Goal: Task Accomplishment & Management: Complete application form

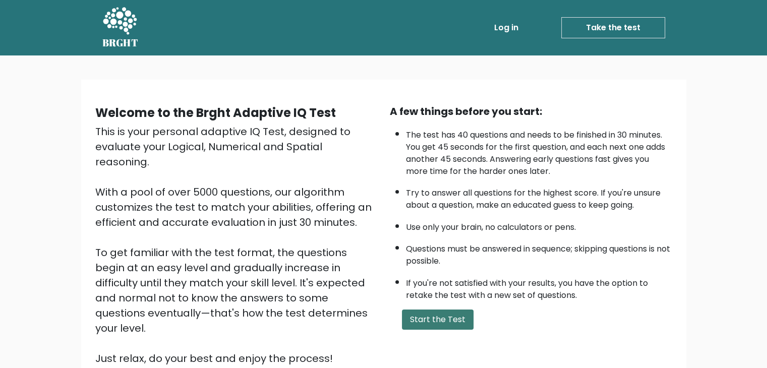
click at [445, 313] on button "Start the Test" at bounding box center [438, 320] width 72 height 20
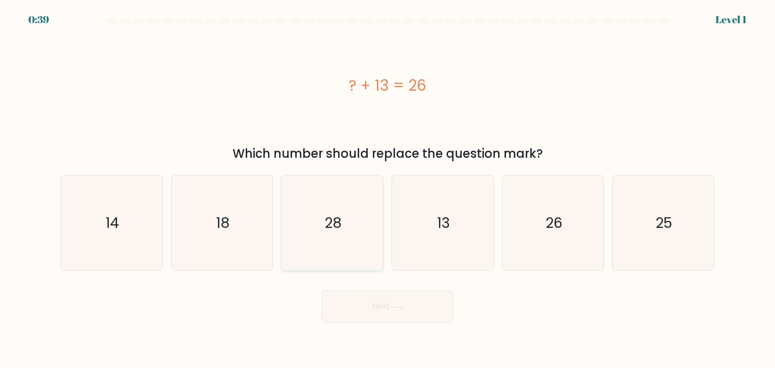
click at [373, 252] on icon "28" at bounding box center [332, 223] width 95 height 95
click at [387, 189] on input "c. 28" at bounding box center [387, 186] width 1 height 5
radio input "true"
click at [433, 249] on icon "13" at bounding box center [442, 223] width 95 height 95
click at [388, 189] on input "d. 13" at bounding box center [387, 186] width 1 height 5
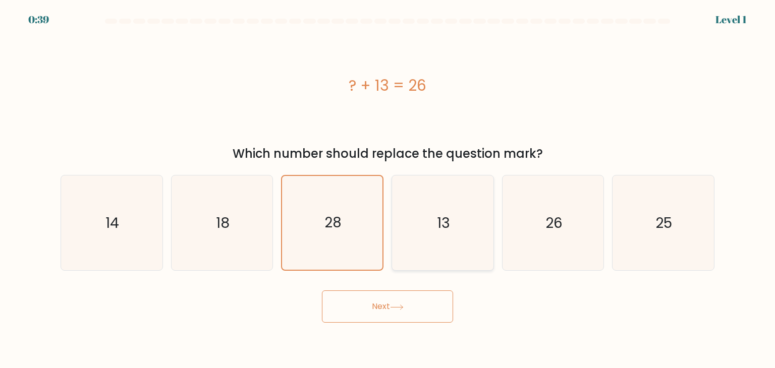
radio input "true"
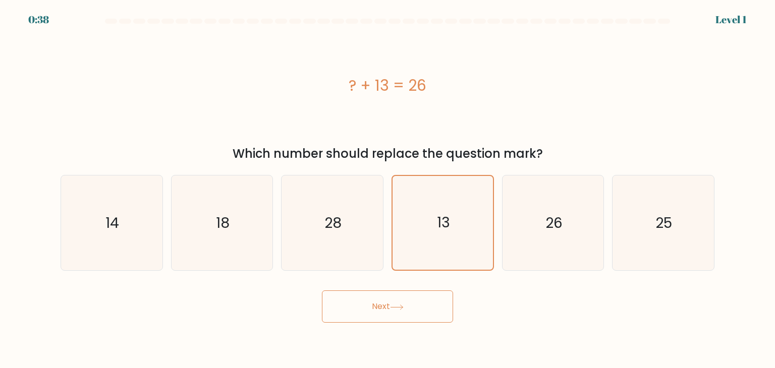
click at [418, 309] on button "Next" at bounding box center [387, 307] width 131 height 32
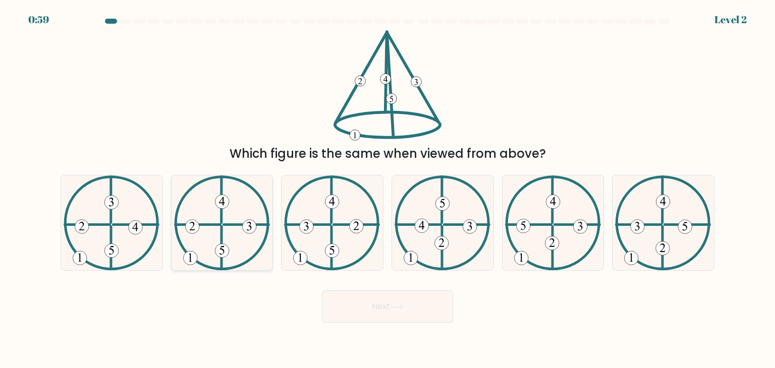
click at [191, 251] on icon at bounding box center [222, 223] width 96 height 95
click at [387, 189] on input "b." at bounding box center [387, 186] width 1 height 5
radio input "true"
click at [420, 310] on button "Next" at bounding box center [387, 307] width 131 height 32
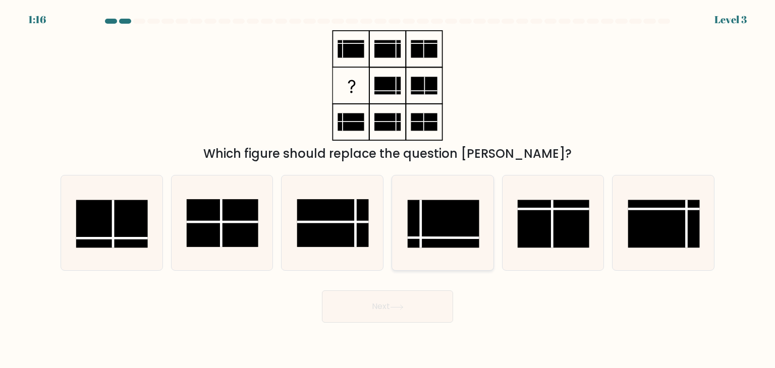
click at [432, 263] on icon at bounding box center [442, 223] width 95 height 95
click at [388, 189] on input "d." at bounding box center [387, 186] width 1 height 5
radio input "true"
click at [424, 300] on button "Next" at bounding box center [387, 307] width 131 height 32
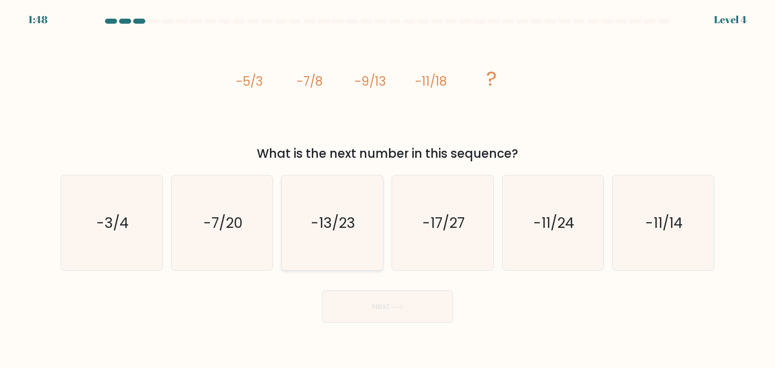
click at [335, 263] on icon "-13/23" at bounding box center [332, 223] width 95 height 95
click at [387, 189] on input "c. -13/23" at bounding box center [387, 186] width 1 height 5
radio input "true"
click at [364, 308] on button "Next" at bounding box center [387, 307] width 131 height 32
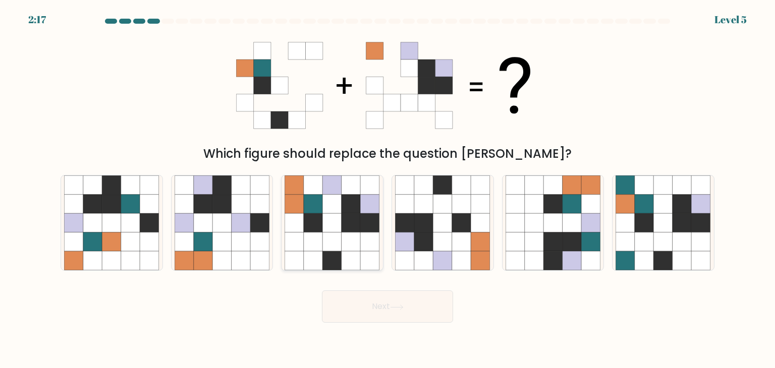
click at [351, 239] on icon at bounding box center [351, 242] width 19 height 19
click at [387, 189] on input "c." at bounding box center [387, 186] width 1 height 5
radio input "true"
click at [379, 314] on button "Next" at bounding box center [387, 307] width 131 height 32
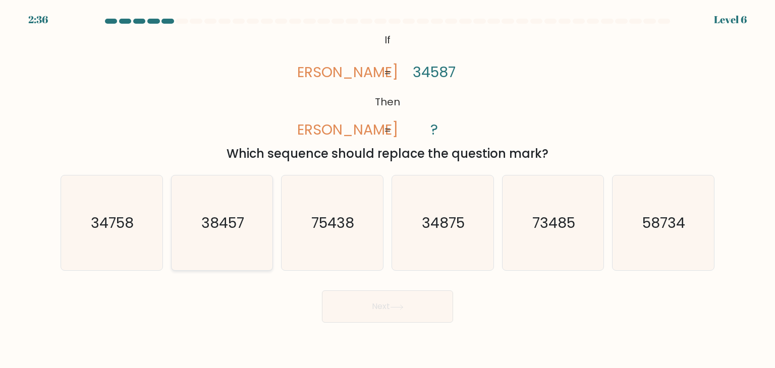
click at [252, 234] on icon "38457" at bounding box center [222, 223] width 95 height 95
click at [387, 189] on input "b. 38457" at bounding box center [387, 186] width 1 height 5
radio input "true"
click at [383, 303] on button "Next" at bounding box center [387, 307] width 131 height 32
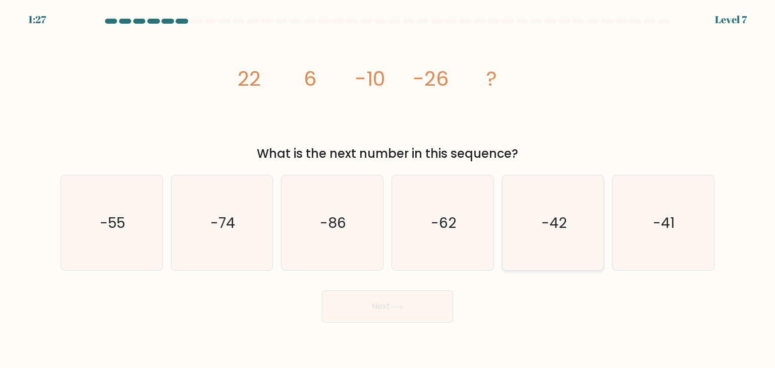
drag, startPoint x: 532, startPoint y: 218, endPoint x: 531, endPoint y: 228, distance: 9.7
click at [533, 219] on icon "-42" at bounding box center [553, 223] width 95 height 95
click at [388, 189] on input "e. -42" at bounding box center [387, 186] width 1 height 5
radio input "true"
click at [422, 298] on button "Next" at bounding box center [387, 307] width 131 height 32
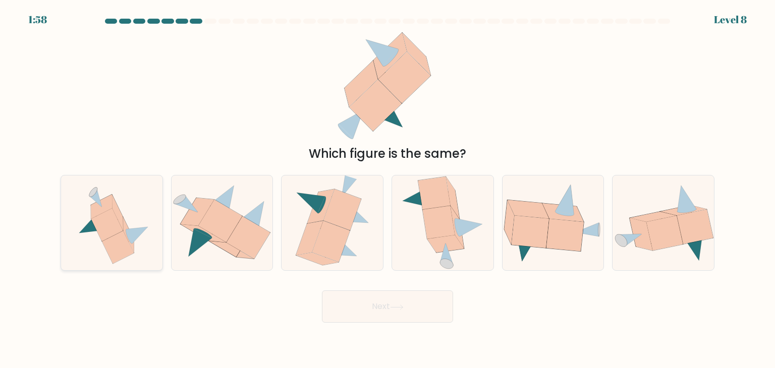
click at [102, 229] on icon at bounding box center [107, 224] width 32 height 33
click at [387, 189] on input "a." at bounding box center [387, 186] width 1 height 5
radio input "true"
click at [349, 311] on button "Next" at bounding box center [387, 307] width 131 height 32
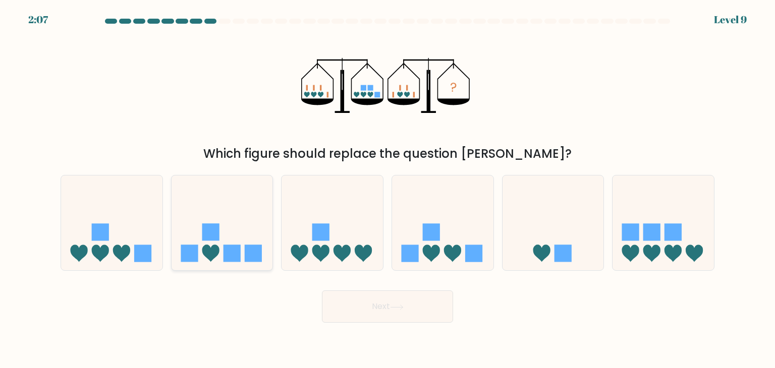
click at [246, 263] on icon at bounding box center [222, 223] width 101 height 84
click at [387, 189] on input "b." at bounding box center [387, 186] width 1 height 5
radio input "true"
click at [412, 307] on button "Next" at bounding box center [387, 307] width 131 height 32
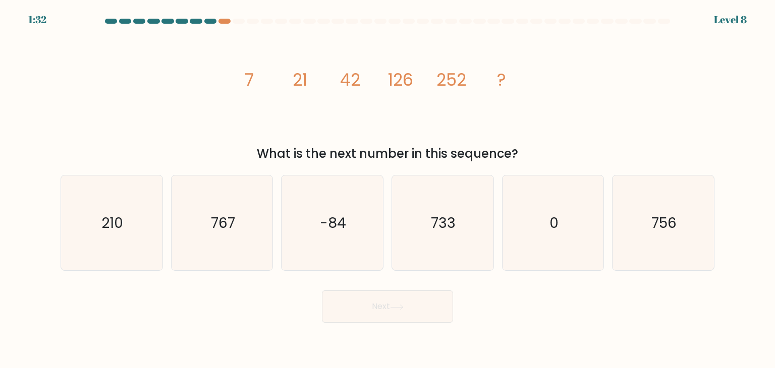
click at [159, 290] on div "Next" at bounding box center [387, 303] width 666 height 40
click at [235, 245] on icon "767" at bounding box center [222, 223] width 95 height 95
click at [387, 189] on input "b. 767" at bounding box center [387, 186] width 1 height 5
radio input "true"
click at [375, 311] on button "Next" at bounding box center [387, 307] width 131 height 32
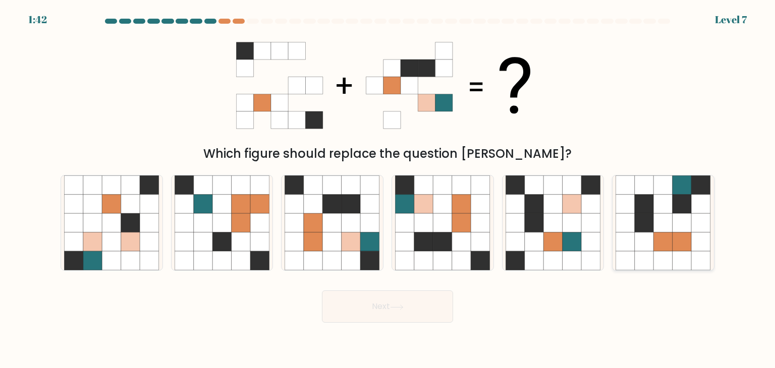
click at [646, 264] on icon at bounding box center [644, 261] width 19 height 19
click at [388, 189] on input "f." at bounding box center [387, 186] width 1 height 5
radio input "true"
click at [387, 317] on button "Next" at bounding box center [387, 307] width 131 height 32
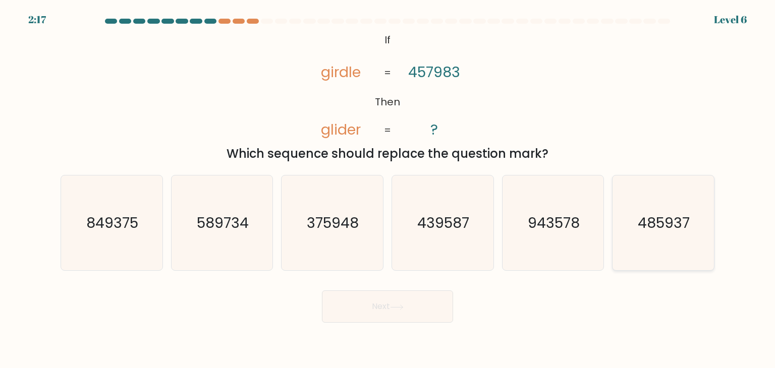
click at [674, 227] on text "485937" at bounding box center [664, 223] width 52 height 20
click at [388, 189] on input "f. 485937" at bounding box center [387, 186] width 1 height 5
radio input "true"
click at [415, 305] on button "Next" at bounding box center [387, 307] width 131 height 32
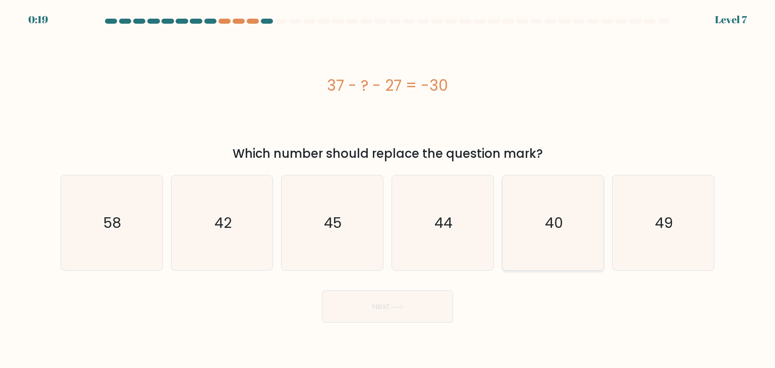
click at [575, 260] on icon "40" at bounding box center [553, 223] width 95 height 95
click at [388, 189] on input "e. 40" at bounding box center [387, 186] width 1 height 5
radio input "true"
click at [436, 300] on button "Next" at bounding box center [387, 307] width 131 height 32
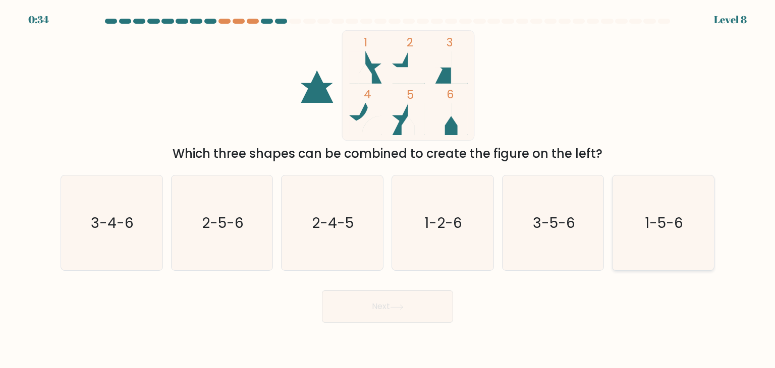
click at [672, 253] on icon "1-5-6" at bounding box center [663, 223] width 95 height 95
click at [388, 189] on input "f. 1-5-6" at bounding box center [387, 186] width 1 height 5
radio input "true"
click at [391, 321] on button "Next" at bounding box center [387, 307] width 131 height 32
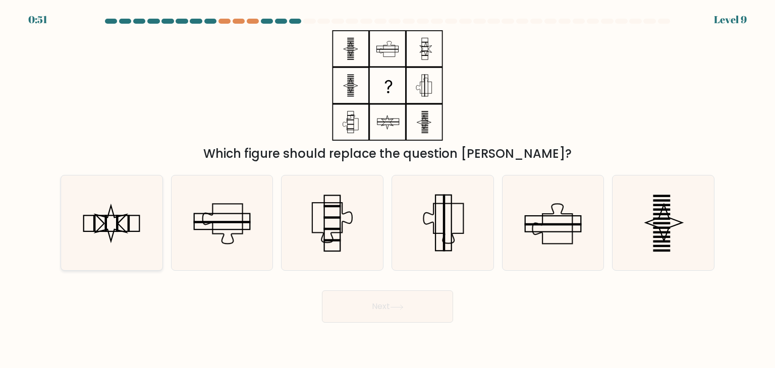
click at [135, 233] on icon at bounding box center [111, 223] width 95 height 95
click at [387, 189] on input "a." at bounding box center [387, 186] width 1 height 5
radio input "true"
click at [408, 306] on button "Next" at bounding box center [387, 307] width 131 height 32
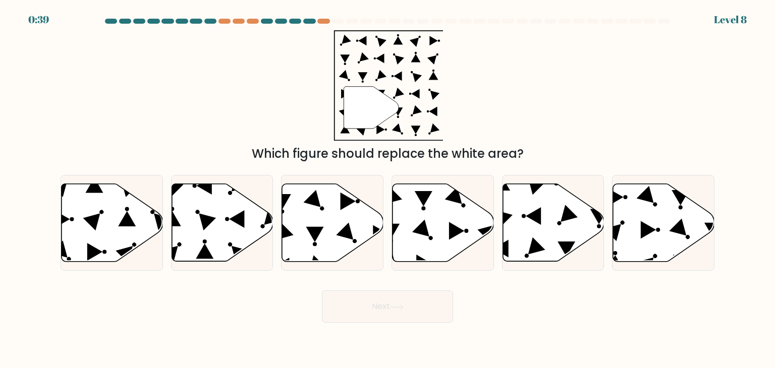
click at [275, 89] on div "" Which figure should replace the white area?" at bounding box center [387, 96] width 666 height 133
click at [667, 203] on icon at bounding box center [663, 223] width 101 height 78
click at [388, 189] on input "f." at bounding box center [387, 186] width 1 height 5
radio input "true"
click at [401, 298] on button "Next" at bounding box center [387, 307] width 131 height 32
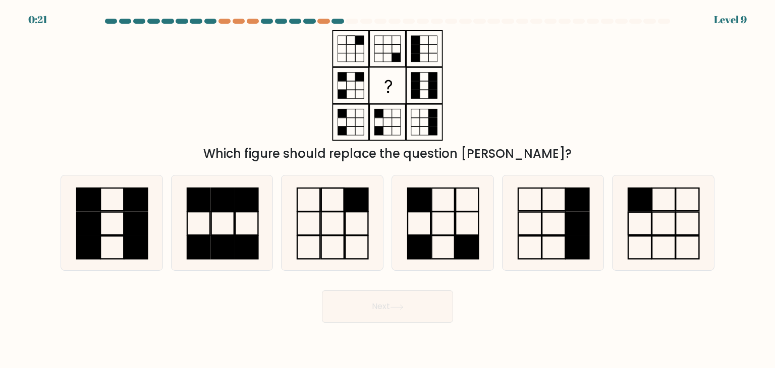
click at [402, 306] on icon at bounding box center [397, 308] width 14 height 6
click at [293, 81] on div "Which figure should replace the question mark?" at bounding box center [387, 96] width 666 height 133
click at [445, 239] on icon at bounding box center [442, 223] width 95 height 95
click at [388, 189] on input "d." at bounding box center [387, 186] width 1 height 5
radio input "true"
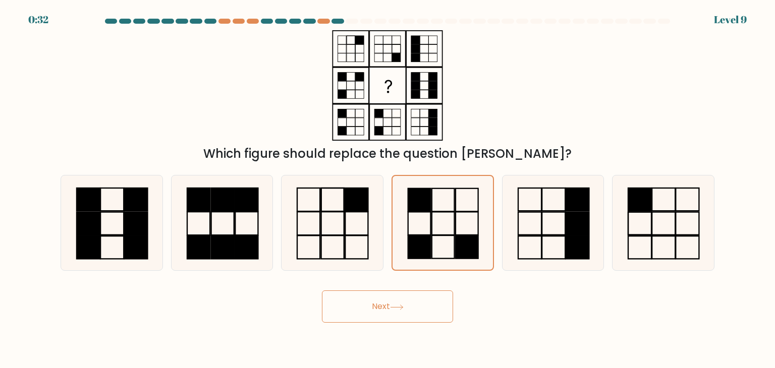
click at [375, 307] on button "Next" at bounding box center [387, 307] width 131 height 32
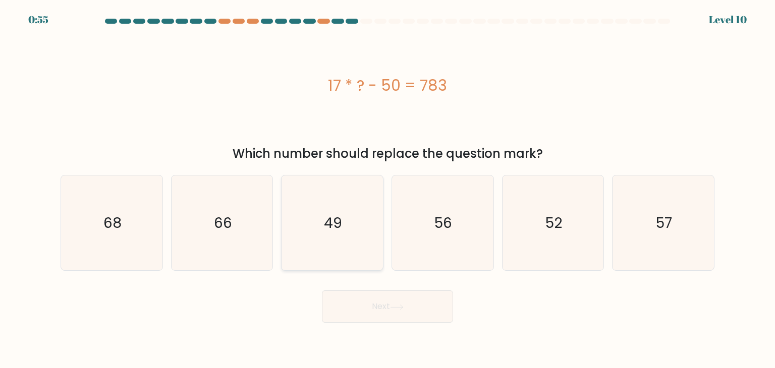
drag, startPoint x: 365, startPoint y: 218, endPoint x: 363, endPoint y: 258, distance: 39.9
click at [365, 218] on icon "49" at bounding box center [332, 223] width 95 height 95
click at [387, 189] on input "c. 49" at bounding box center [387, 186] width 1 height 5
radio input "true"
click at [385, 309] on button "Next" at bounding box center [387, 307] width 131 height 32
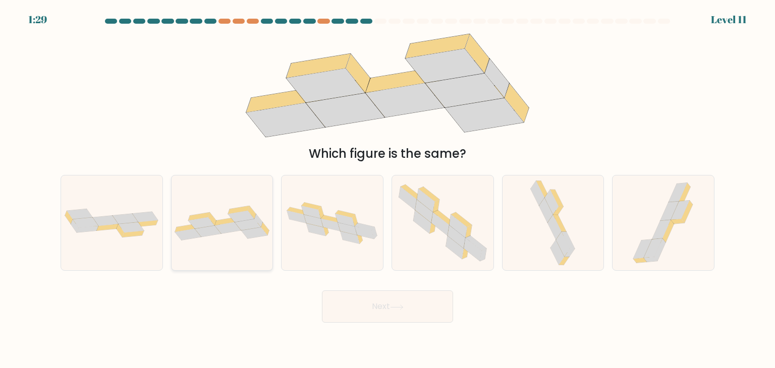
click at [202, 229] on icon at bounding box center [208, 232] width 26 height 12
click at [387, 189] on input "b." at bounding box center [387, 186] width 1 height 5
radio input "true"
click at [377, 320] on button "Next" at bounding box center [387, 307] width 131 height 32
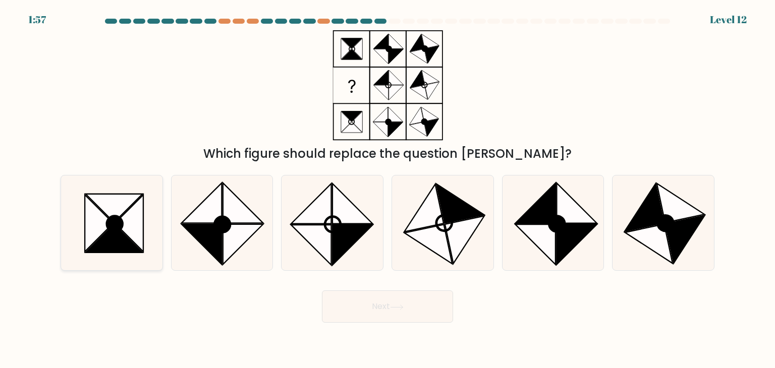
click at [110, 230] on icon at bounding box center [115, 224] width 16 height 16
click at [387, 189] on input "a." at bounding box center [387, 186] width 1 height 5
radio input "true"
click at [359, 313] on button "Next" at bounding box center [387, 307] width 131 height 32
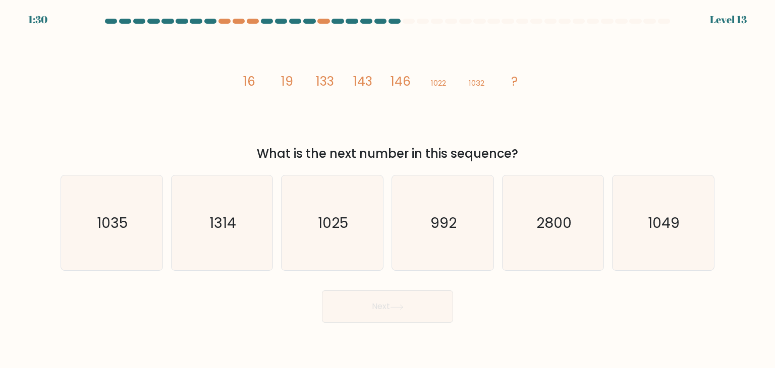
drag, startPoint x: 114, startPoint y: 226, endPoint x: 372, endPoint y: 298, distance: 268.3
click at [114, 226] on text "1035" at bounding box center [112, 223] width 31 height 20
click at [387, 189] on input "a. 1035" at bounding box center [387, 186] width 1 height 5
radio input "true"
drag, startPoint x: 390, startPoint y: 299, endPoint x: 494, endPoint y: 304, distance: 104.5
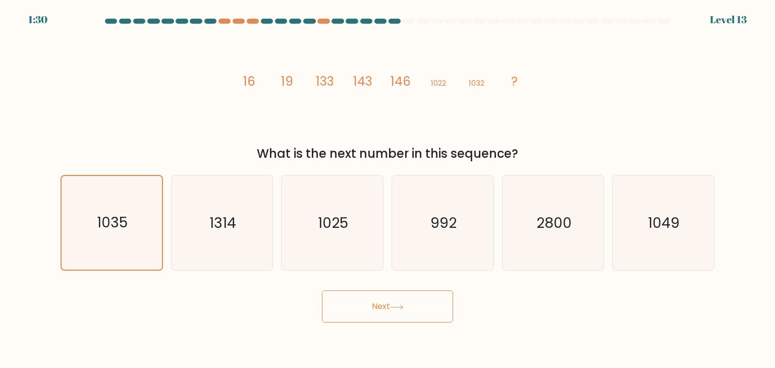
click at [391, 300] on button "Next" at bounding box center [387, 307] width 131 height 32
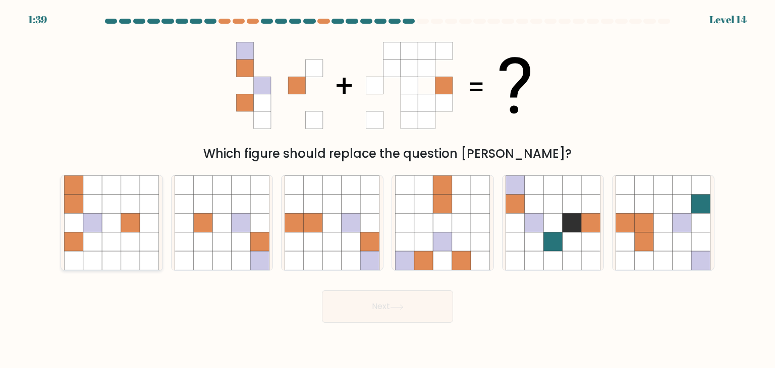
click at [129, 228] on icon at bounding box center [130, 222] width 19 height 19
click at [387, 189] on input "a." at bounding box center [387, 186] width 1 height 5
radio input "true"
click at [503, 342] on body "1:39 Level 14" at bounding box center [387, 184] width 775 height 368
click at [404, 296] on button "Next" at bounding box center [387, 307] width 131 height 32
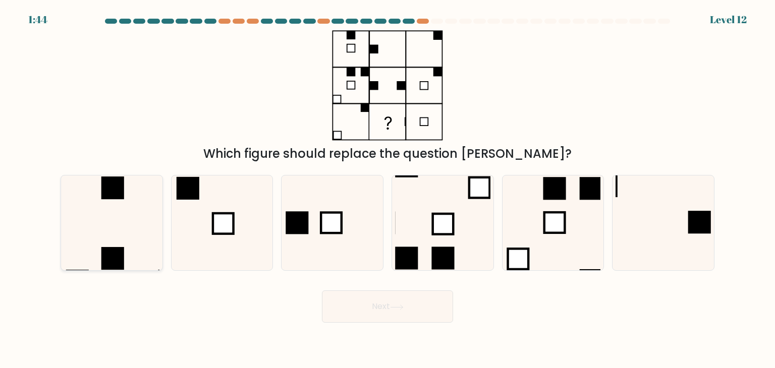
click at [91, 245] on icon at bounding box center [111, 223] width 95 height 95
click at [387, 189] on input "a." at bounding box center [387, 186] width 1 height 5
radio input "true"
click at [417, 313] on button "Next" at bounding box center [387, 307] width 131 height 32
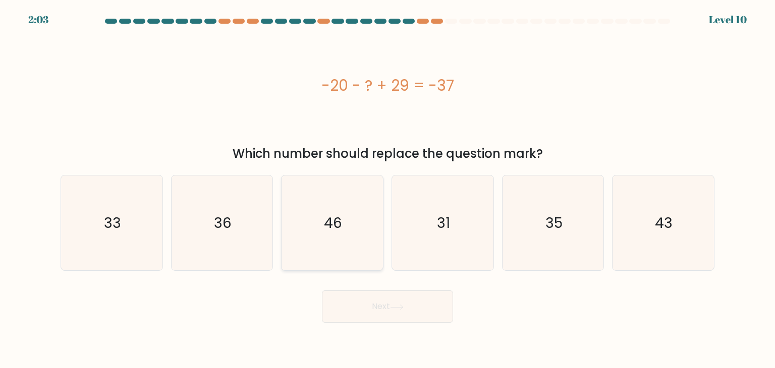
click at [341, 225] on text "46" at bounding box center [333, 223] width 18 height 20
click at [387, 189] on input "c. 46" at bounding box center [387, 186] width 1 height 5
radio input "true"
click at [369, 297] on button "Next" at bounding box center [387, 307] width 131 height 32
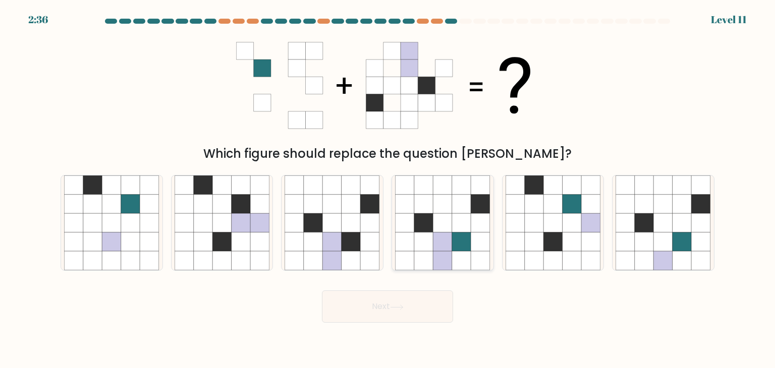
click at [454, 227] on icon at bounding box center [461, 222] width 19 height 19
click at [388, 189] on input "d." at bounding box center [387, 186] width 1 height 5
radio input "true"
click at [408, 307] on button "Next" at bounding box center [387, 307] width 131 height 32
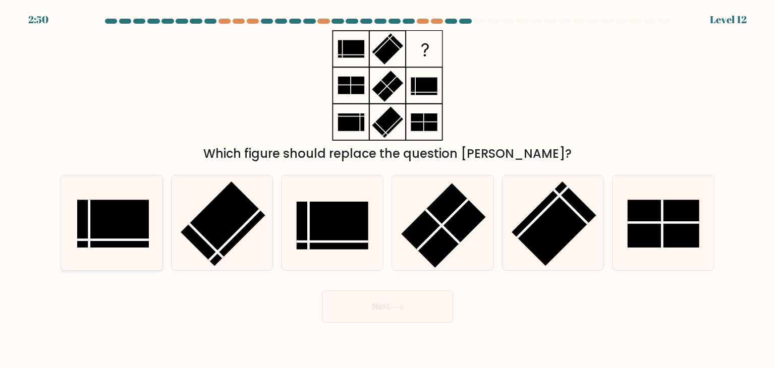
click at [125, 204] on rect at bounding box center [113, 224] width 72 height 48
click at [387, 189] on input "a." at bounding box center [387, 186] width 1 height 5
radio input "true"
click at [318, 233] on rect at bounding box center [333, 226] width 72 height 48
click at [387, 189] on input "c." at bounding box center [387, 186] width 1 height 5
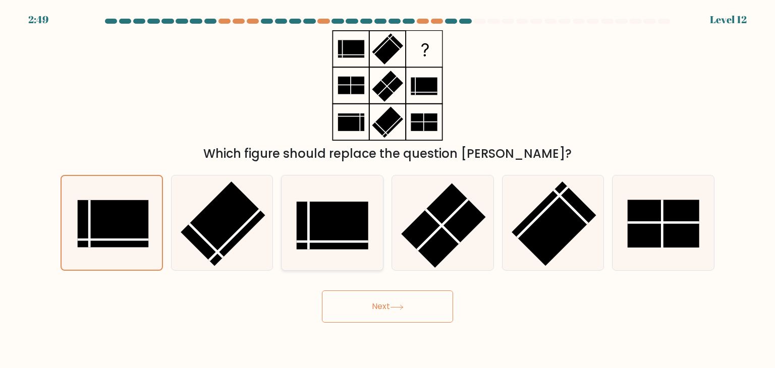
radio input "true"
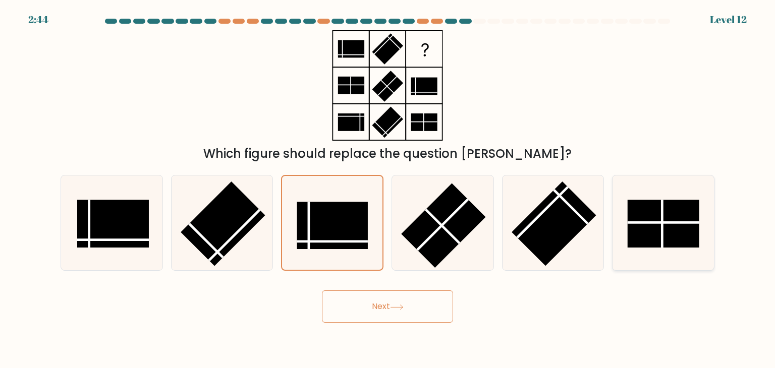
click at [670, 239] on rect at bounding box center [664, 224] width 72 height 48
click at [388, 189] on input "f." at bounding box center [387, 186] width 1 height 5
radio input "true"
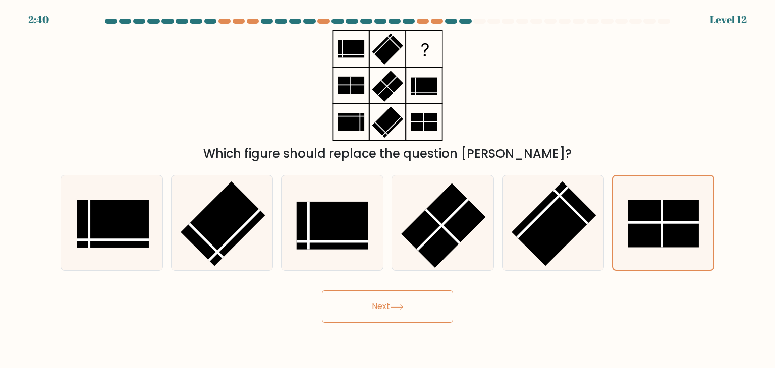
click at [387, 303] on button "Next" at bounding box center [387, 307] width 131 height 32
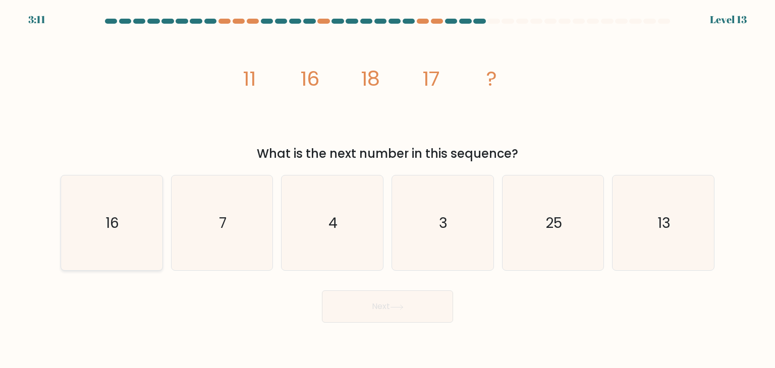
click at [126, 240] on icon "16" at bounding box center [111, 223] width 95 height 95
click at [387, 189] on input "a. 16" at bounding box center [387, 186] width 1 height 5
radio input "true"
click at [379, 308] on button "Next" at bounding box center [387, 307] width 131 height 32
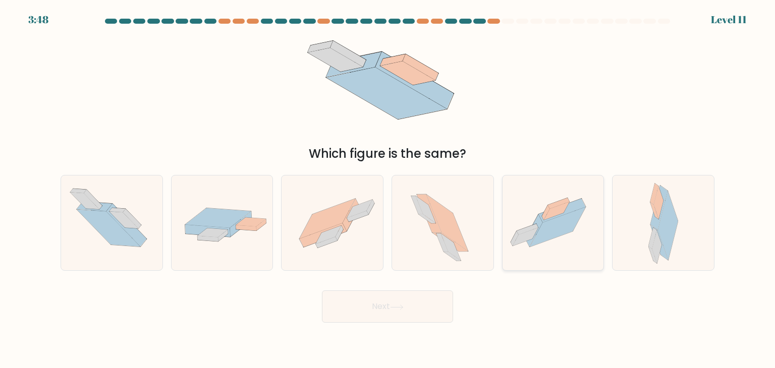
click at [540, 233] on icon at bounding box center [558, 227] width 56 height 40
click at [388, 189] on input "e." at bounding box center [387, 186] width 1 height 5
radio input "true"
click at [426, 307] on button "Next" at bounding box center [387, 307] width 131 height 32
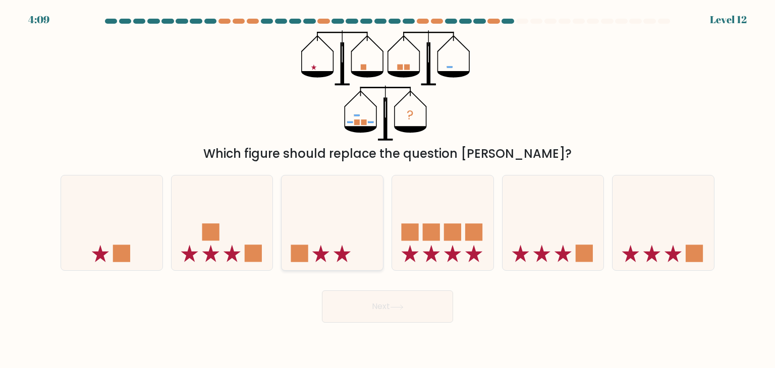
click at [367, 263] on icon at bounding box center [332, 223] width 101 height 84
click at [387, 189] on input "c." at bounding box center [387, 186] width 1 height 5
radio input "true"
click at [407, 323] on body "4:09 Level 12" at bounding box center [387, 184] width 775 height 368
click at [417, 305] on button "Next" at bounding box center [387, 307] width 131 height 32
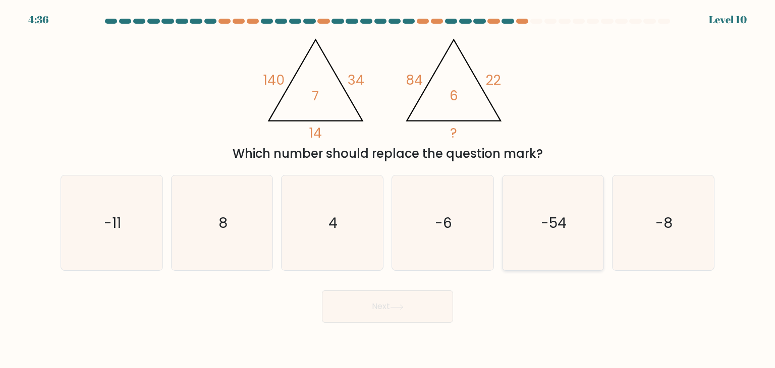
click at [530, 226] on icon "-54" at bounding box center [553, 223] width 95 height 95
click at [388, 189] on input "e. -54" at bounding box center [387, 186] width 1 height 5
radio input "true"
click at [193, 214] on icon "8" at bounding box center [222, 223] width 95 height 95
click at [387, 189] on input "b. 8" at bounding box center [387, 186] width 1 height 5
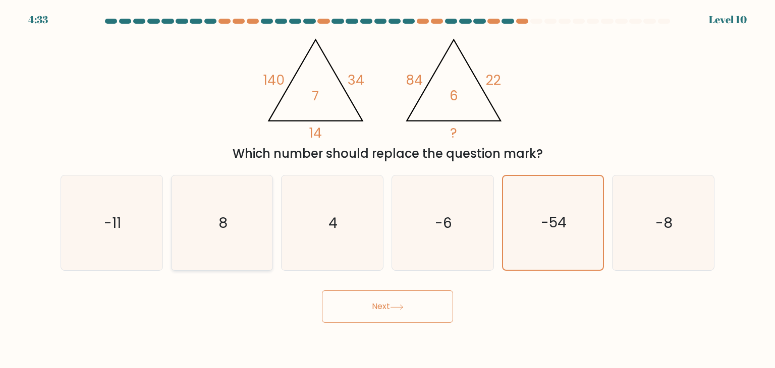
radio input "true"
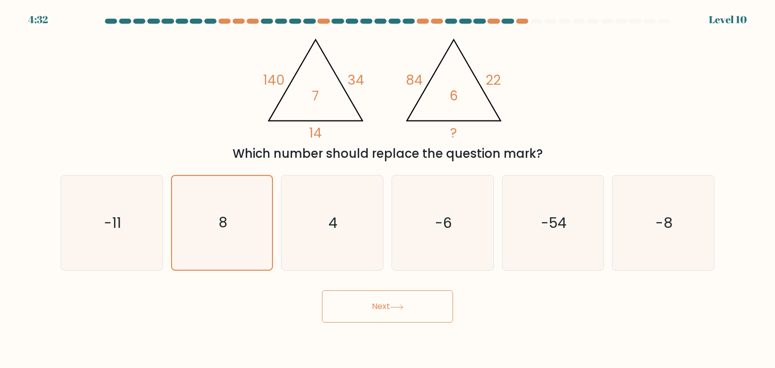
click at [344, 298] on button "Next" at bounding box center [387, 307] width 131 height 32
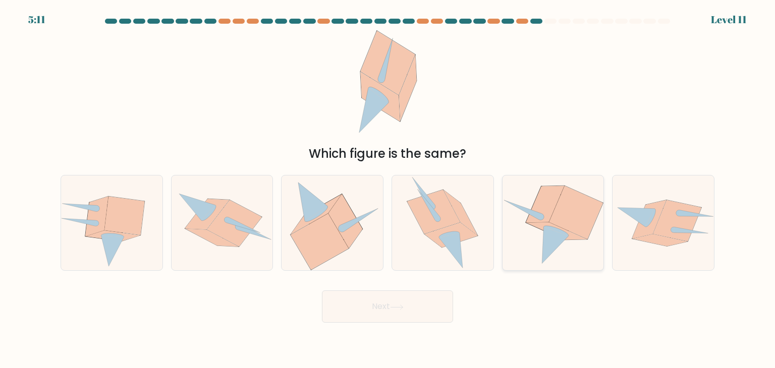
click at [542, 239] on icon at bounding box center [553, 223] width 101 height 92
click at [388, 189] on input "e." at bounding box center [387, 186] width 1 height 5
radio input "true"
click at [407, 317] on button "Next" at bounding box center [387, 307] width 131 height 32
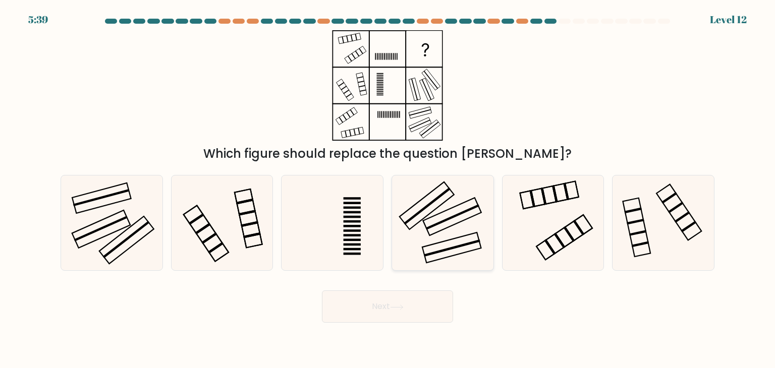
click at [432, 218] on icon at bounding box center [442, 223] width 95 height 95
click at [388, 189] on input "d." at bounding box center [387, 186] width 1 height 5
radio input "true"
click at [406, 304] on button "Next" at bounding box center [387, 307] width 131 height 32
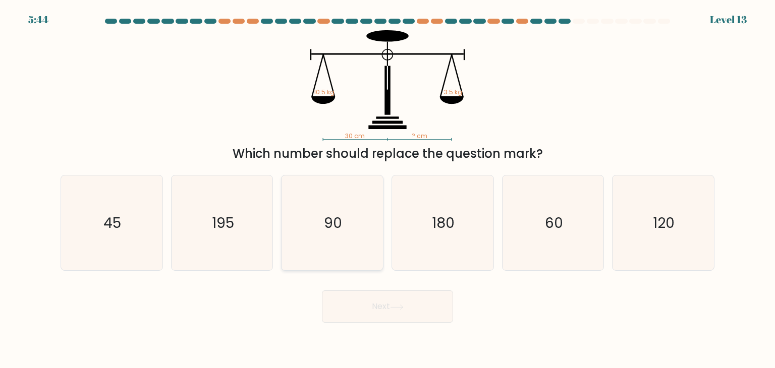
click at [357, 239] on icon "90" at bounding box center [332, 223] width 95 height 95
click at [387, 189] on input "c. 90" at bounding box center [387, 186] width 1 height 5
radio input "true"
click at [396, 312] on button "Next" at bounding box center [387, 307] width 131 height 32
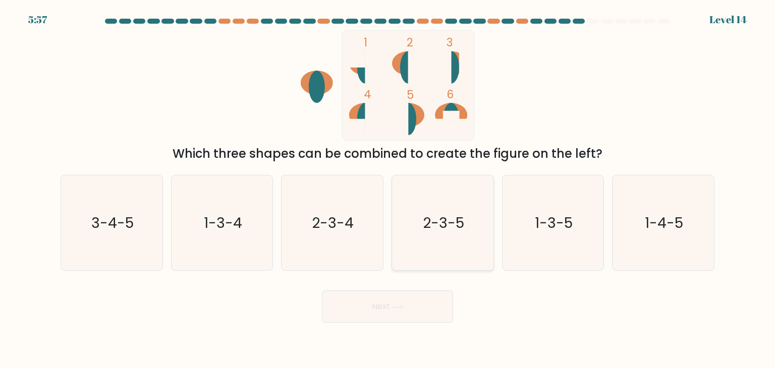
drag, startPoint x: 433, startPoint y: 246, endPoint x: 430, endPoint y: 254, distance: 8.4
click at [433, 246] on icon "2-3-5" at bounding box center [442, 223] width 95 height 95
click at [388, 189] on input "d. 2-3-5" at bounding box center [387, 186] width 1 height 5
radio input "true"
click at [416, 307] on button "Next" at bounding box center [387, 307] width 131 height 32
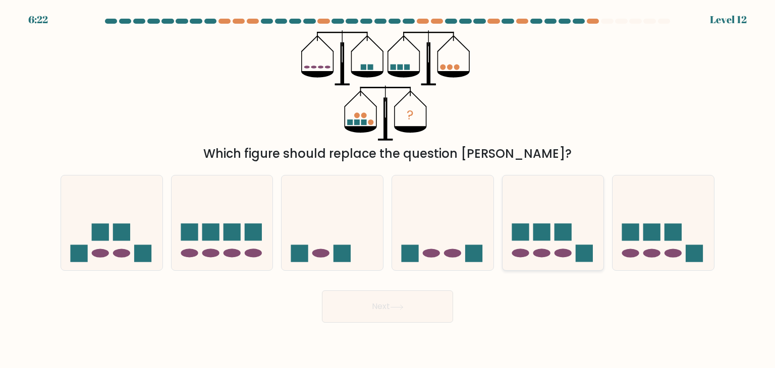
click at [518, 234] on rect at bounding box center [520, 232] width 17 height 17
click at [388, 189] on input "e." at bounding box center [387, 186] width 1 height 5
radio input "true"
click at [433, 287] on div "Next" at bounding box center [387, 303] width 666 height 40
click at [429, 293] on button "Next" at bounding box center [387, 307] width 131 height 32
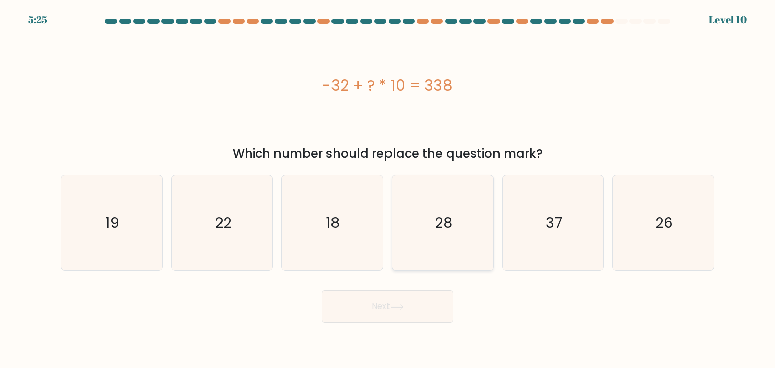
click at [448, 223] on text "28" at bounding box center [443, 223] width 17 height 20
click at [388, 189] on input "d. 28" at bounding box center [387, 186] width 1 height 5
radio input "true"
click at [410, 308] on button "Next" at bounding box center [387, 307] width 131 height 32
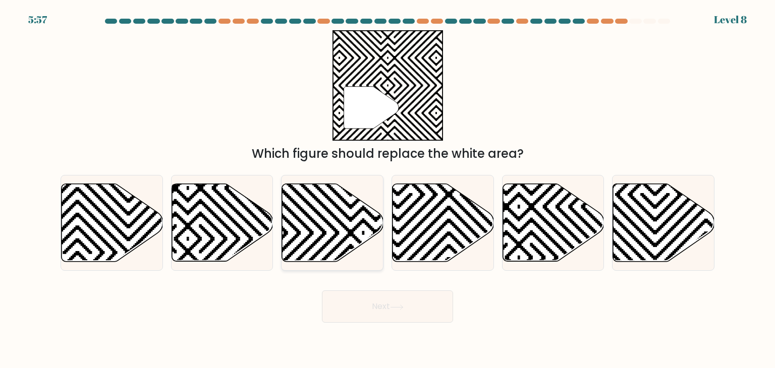
click at [346, 206] on icon at bounding box center [332, 223] width 101 height 78
click at [387, 189] on input "c." at bounding box center [387, 186] width 1 height 5
radio input "true"
click at [93, 194] on icon at bounding box center [111, 223] width 101 height 79
click at [387, 189] on input "a." at bounding box center [387, 186] width 1 height 5
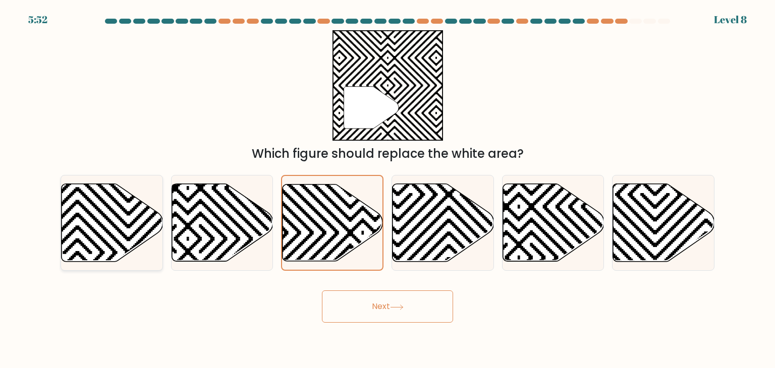
radio input "true"
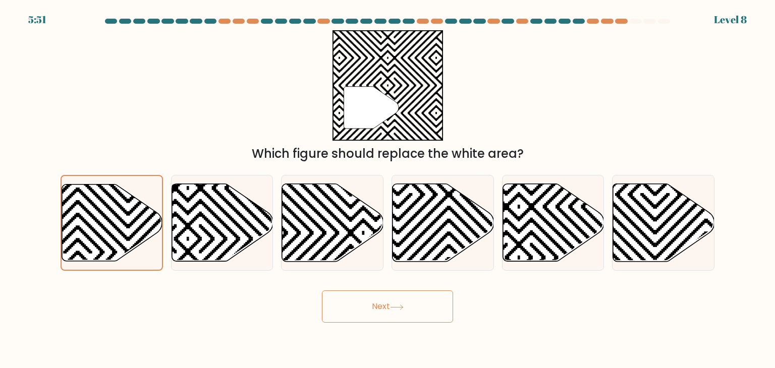
click at [360, 309] on button "Next" at bounding box center [387, 307] width 131 height 32
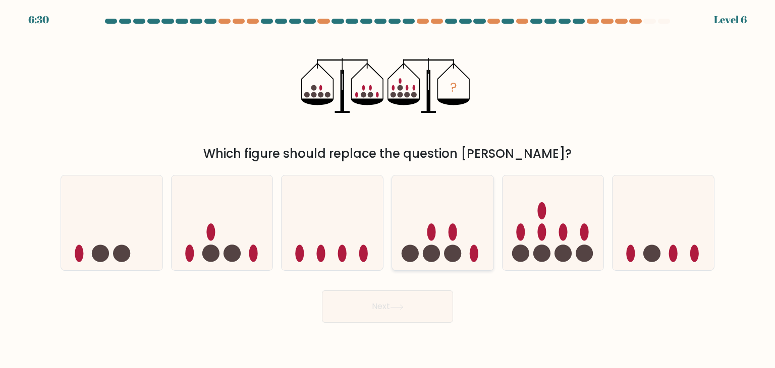
click at [465, 253] on icon at bounding box center [442, 223] width 101 height 84
click at [388, 189] on input "d." at bounding box center [387, 186] width 1 height 5
radio input "true"
click at [421, 316] on button "Next" at bounding box center [387, 307] width 131 height 32
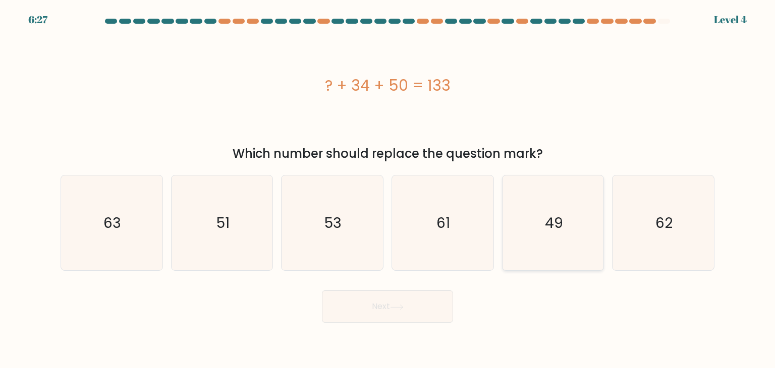
click at [538, 232] on icon "49" at bounding box center [553, 223] width 95 height 95
click at [388, 189] on input "e. 49" at bounding box center [387, 186] width 1 height 5
radio input "true"
click at [381, 309] on button "Next" at bounding box center [387, 307] width 131 height 32
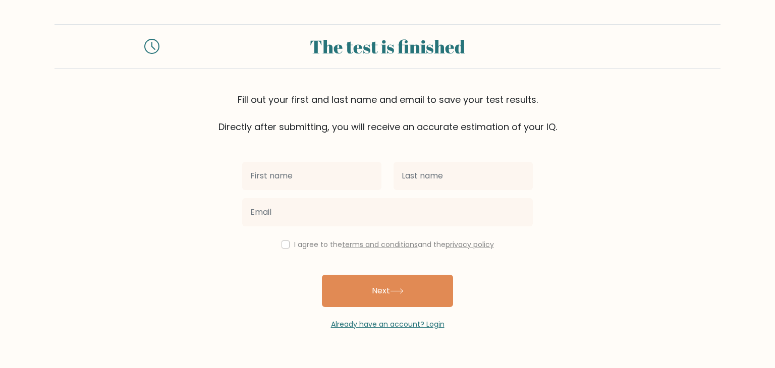
click at [345, 189] on input "text" at bounding box center [311, 176] width 139 height 28
type input "[PERSON_NAME] [PERSON_NAME]"
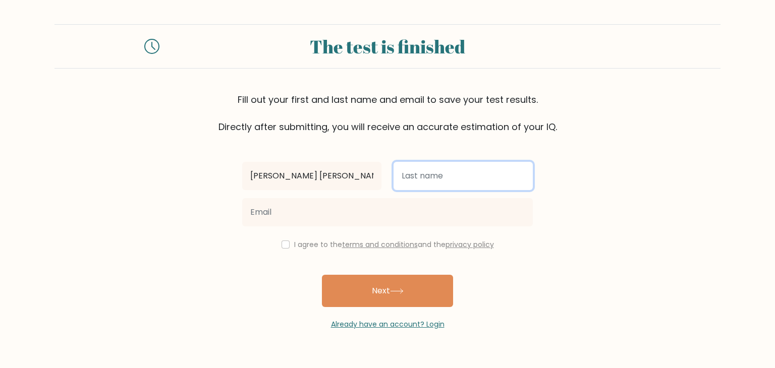
click at [429, 174] on input "text" at bounding box center [463, 176] width 139 height 28
type input "[PERSON_NAME]"
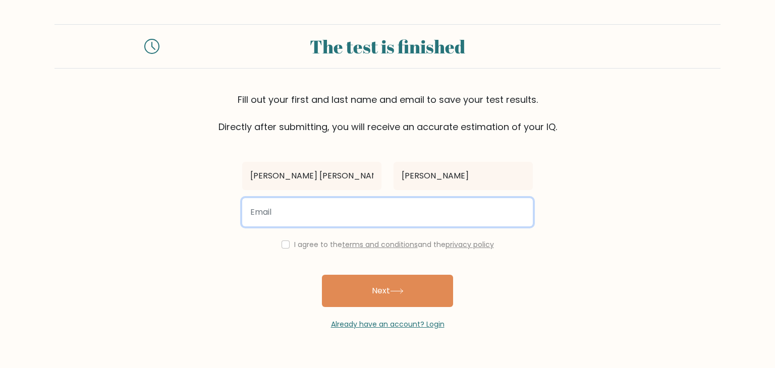
click at [386, 212] on input "email" at bounding box center [387, 212] width 291 height 28
type input "itsme.mary1501@gmail.com"
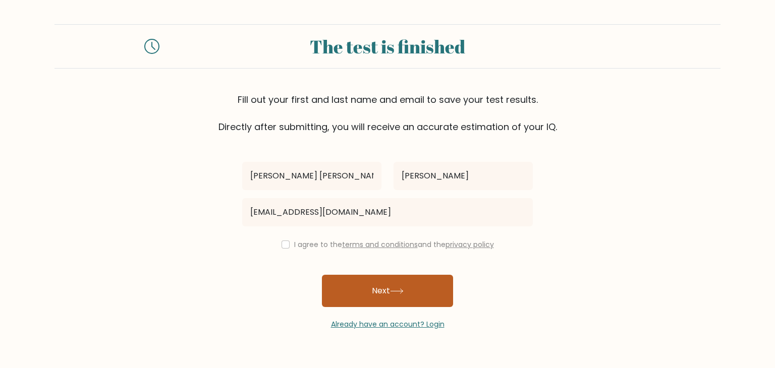
click at [369, 292] on button "Next" at bounding box center [387, 291] width 131 height 32
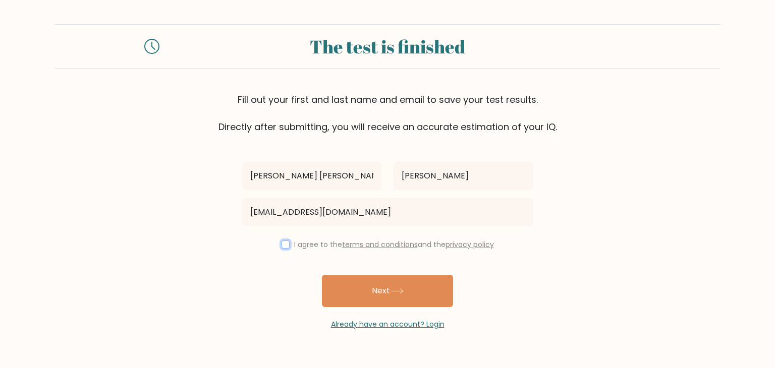
click at [284, 246] on input "checkbox" at bounding box center [286, 245] width 8 height 8
checkbox input "true"
drag, startPoint x: 379, startPoint y: 297, endPoint x: 408, endPoint y: 287, distance: 30.5
click at [378, 297] on button "Next" at bounding box center [387, 291] width 131 height 32
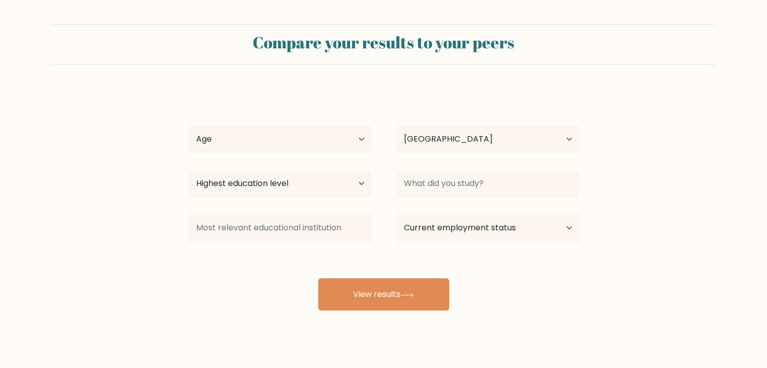
select select "PH"
click at [343, 133] on select "Age Under [DEMOGRAPHIC_DATA] [DEMOGRAPHIC_DATA] [DEMOGRAPHIC_DATA] [DEMOGRAPHIC…" at bounding box center [280, 139] width 184 height 28
select select "25_34"
click at [188, 125] on select "Age Under [DEMOGRAPHIC_DATA] [DEMOGRAPHIC_DATA] [DEMOGRAPHIC_DATA] [DEMOGRAPHIC…" at bounding box center [280, 139] width 184 height 28
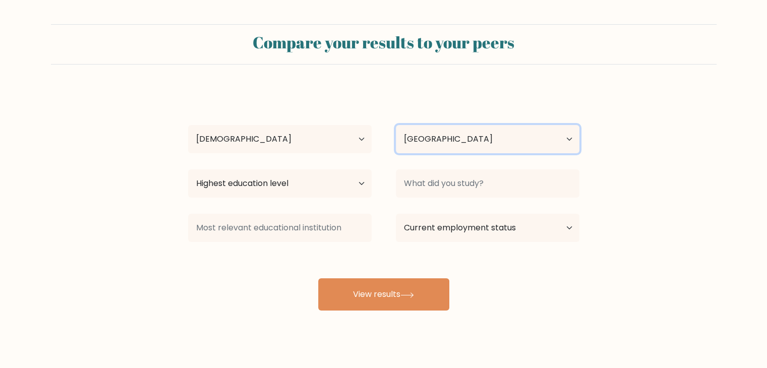
click at [501, 144] on select "Country [GEOGRAPHIC_DATA] [GEOGRAPHIC_DATA] [GEOGRAPHIC_DATA] [US_STATE] [GEOGR…" at bounding box center [488, 139] width 184 height 28
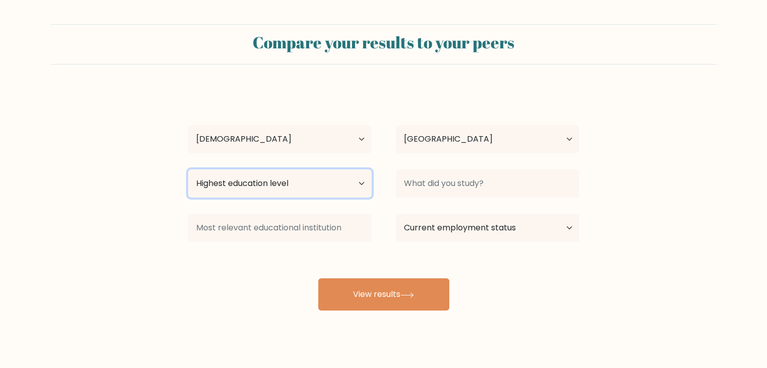
drag, startPoint x: 278, startPoint y: 189, endPoint x: 296, endPoint y: 188, distance: 18.2
click at [278, 189] on select "Highest education level No schooling Primary Lower Secondary Upper Secondary Oc…" at bounding box center [280, 184] width 184 height 28
select select "bachelors_degree"
click at [188, 170] on select "Highest education level No schooling Primary Lower Secondary Upper Secondary Oc…" at bounding box center [280, 184] width 184 height 28
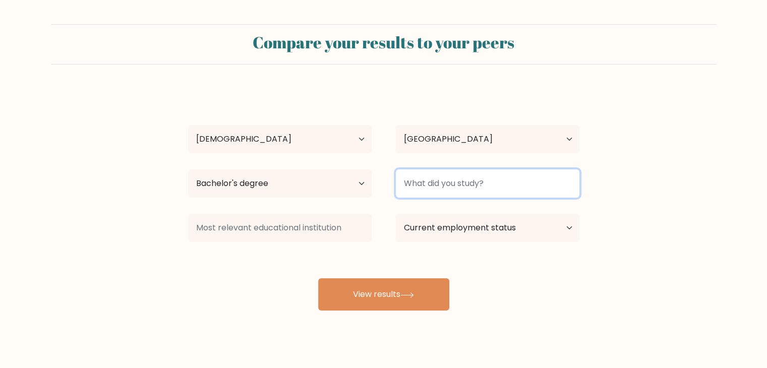
drag, startPoint x: 423, startPoint y: 194, endPoint x: 449, endPoint y: 180, distance: 29.8
click at [449, 180] on input at bounding box center [488, 184] width 184 height 28
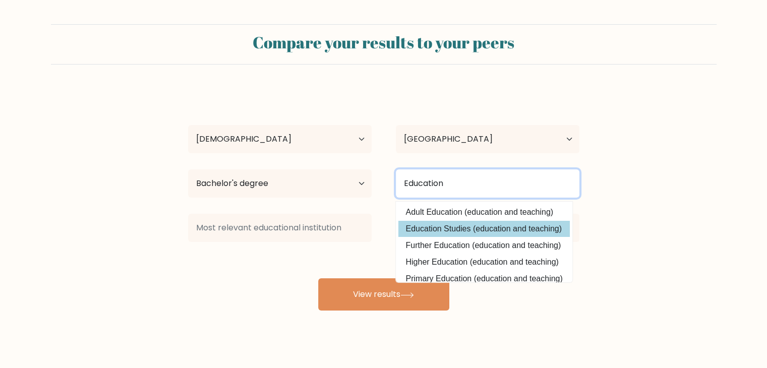
type input "Education"
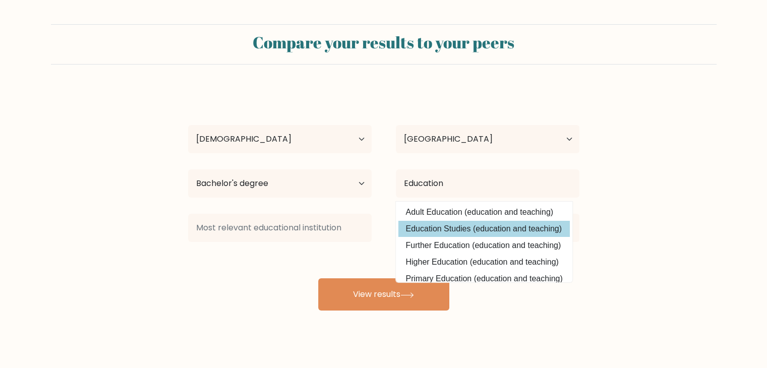
click at [466, 232] on div "Mary Ann Lazaro Age Under 18 years old 18-24 years old 25-34 years old 35-44 ye…" at bounding box center [384, 200] width 404 height 222
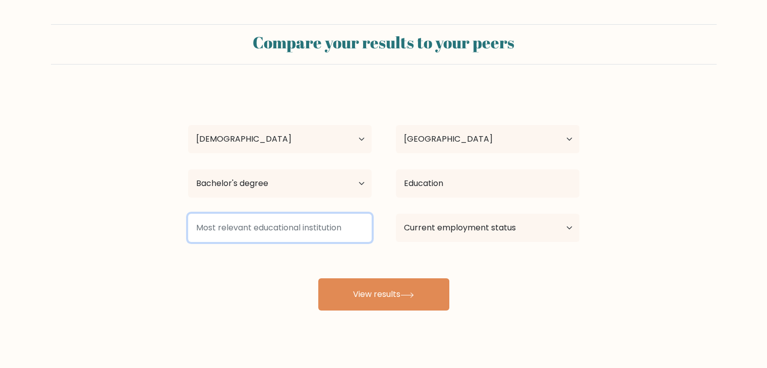
click at [315, 230] on input at bounding box center [280, 228] width 184 height 28
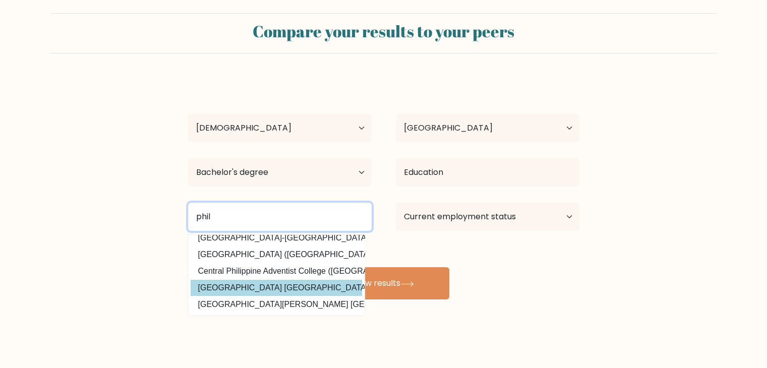
scroll to position [14, 0]
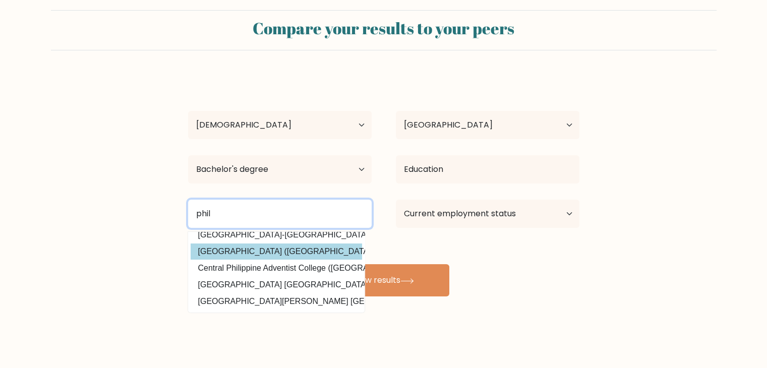
type input "phil"
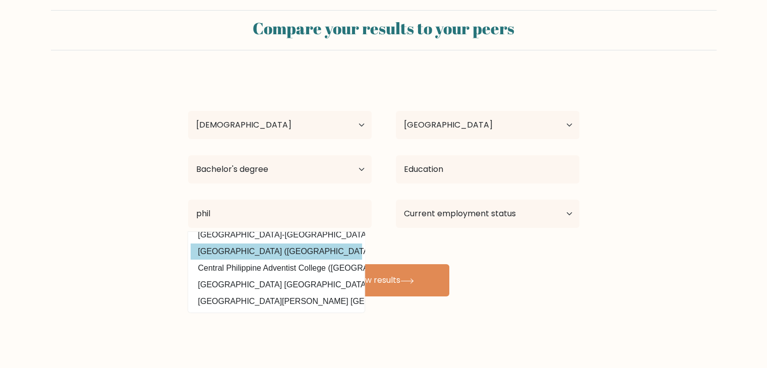
click at [271, 247] on div "Mary Ann Lazaro Age Under 18 years old 18-24 years old 25-34 years old 35-44 ye…" at bounding box center [384, 186] width 404 height 222
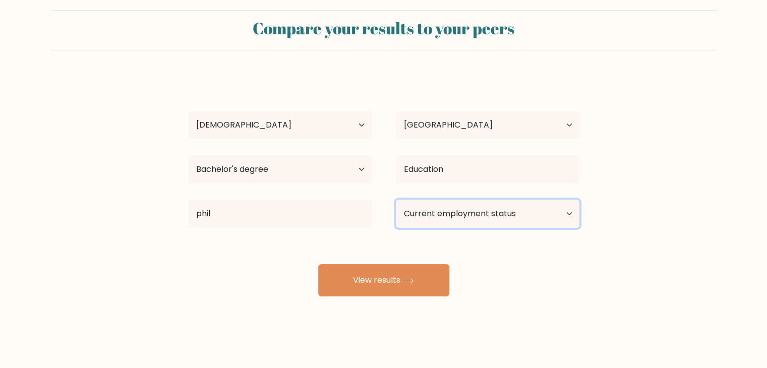
click at [442, 213] on select "Current employment status Employed Student Retired Other / prefer not to answer" at bounding box center [488, 214] width 184 height 28
select select "other"
click at [396, 200] on select "Current employment status Employed Student Retired Other / prefer not to answer" at bounding box center [488, 214] width 184 height 28
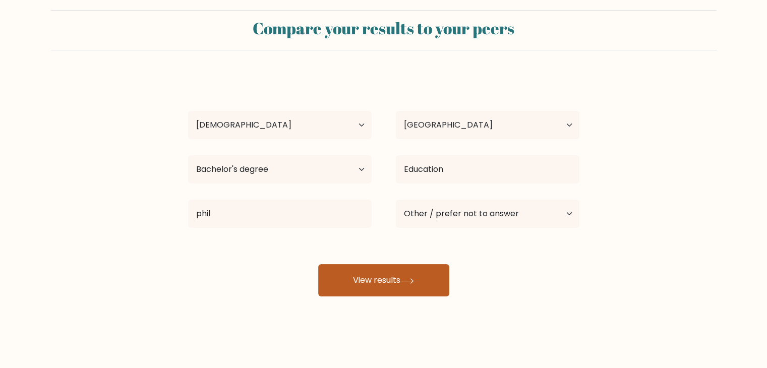
click at [420, 286] on button "View results" at bounding box center [383, 280] width 131 height 32
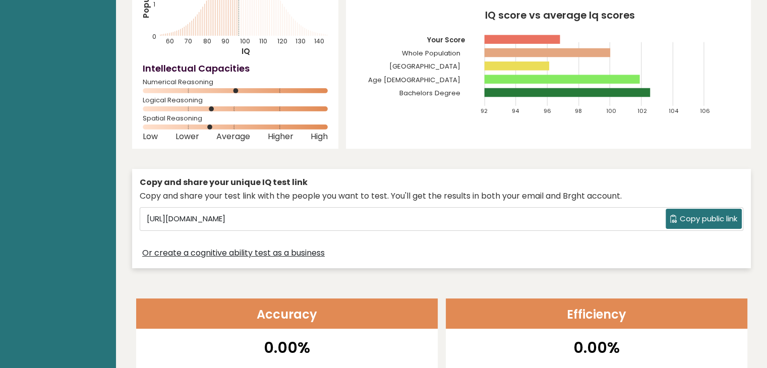
scroll to position [151, 0]
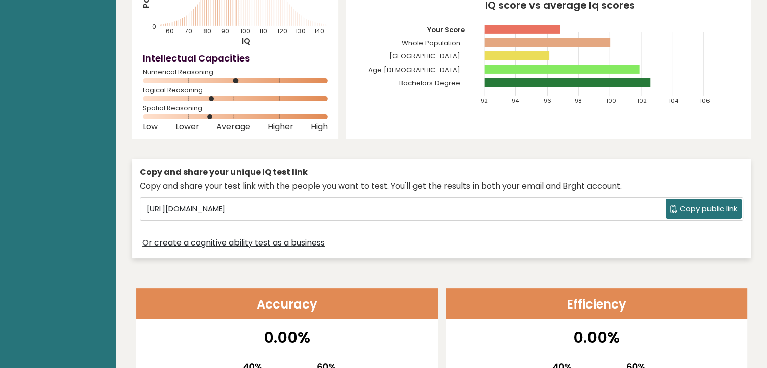
drag, startPoint x: 726, startPoint y: 210, endPoint x: 482, endPoint y: 142, distance: 252.5
click at [726, 210] on span "Copy public link" at bounding box center [709, 209] width 58 height 12
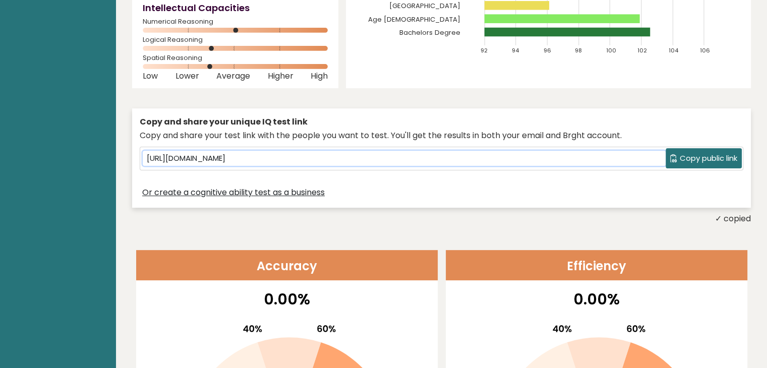
scroll to position [0, 0]
